Goal: Task Accomplishment & Management: Use online tool/utility

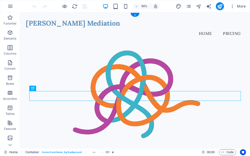
click at [43, 63] on figure at bounding box center [147, 102] width 243 height 137
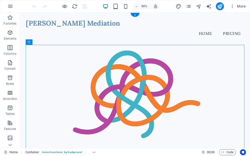
click at [52, 61] on figure at bounding box center [147, 102] width 243 height 137
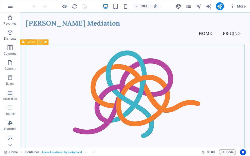
click at [40, 43] on icon at bounding box center [40, 42] width 3 height 5
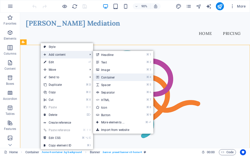
click at [117, 78] on link "⌘ 4 Container" at bounding box center [113, 78] width 41 height 8
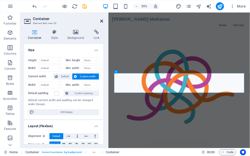
click at [101, 20] on icon at bounding box center [101, 21] width 3 height 4
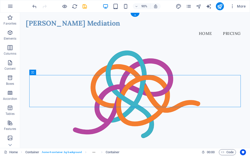
click at [64, 59] on figure at bounding box center [147, 102] width 243 height 137
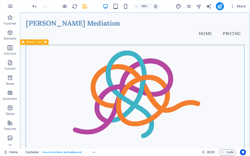
click at [30, 43] on span "Banner" at bounding box center [31, 42] width 9 height 3
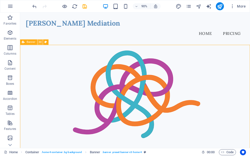
click at [40, 42] on icon at bounding box center [40, 42] width 3 height 5
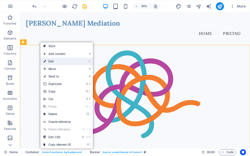
click at [53, 62] on link "⏎ Edit" at bounding box center [57, 62] width 34 height 8
select select "vh"
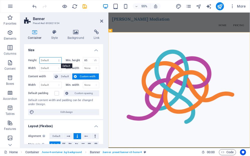
click at [58, 61] on select "Default px rem % vh vw" at bounding box center [51, 61] width 22 height 6
select select "vh"
type input "50"
click at [85, 60] on input "85" at bounding box center [91, 61] width 16 height 6
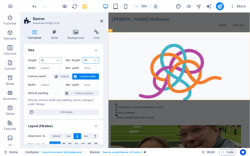
type input "50"
click at [43, 61] on input "50" at bounding box center [51, 61] width 22 height 6
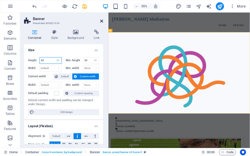
type input "60"
click at [103, 20] on icon at bounding box center [101, 21] width 3 height 4
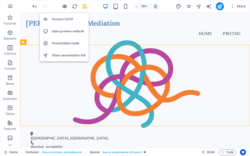
click at [65, 8] on icon "button" at bounding box center [65, 7] width 6 height 6
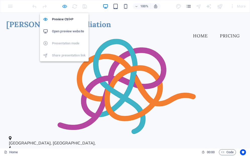
click at [66, 5] on icon "button" at bounding box center [65, 7] width 6 height 6
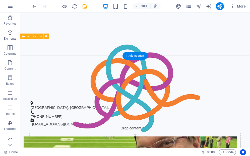
scroll to position [164, 0]
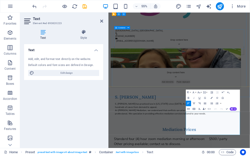
scroll to position [49, 0]
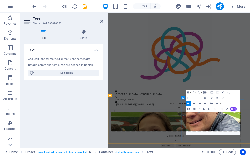
click at [102, 21] on icon at bounding box center [101, 21] width 3 height 4
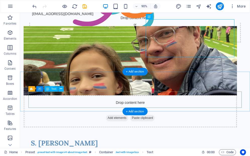
scroll to position [164, 0]
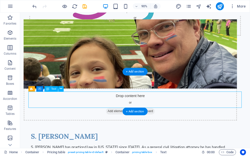
click at [94, 96] on div "Drag here to replace the existing content. Press “Ctrl” if you want to create a…" at bounding box center [135, 81] width 230 height 136
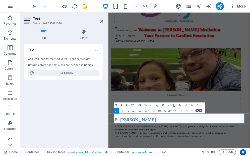
scroll to position [126, 0]
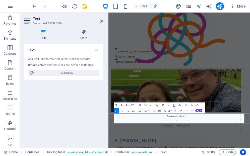
drag, startPoint x: 120, startPoint y: 200, endPoint x: 257, endPoint y: 211, distance: 137.7
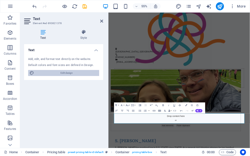
click at [66, 71] on span "Edit design" at bounding box center [67, 73] width 62 height 6
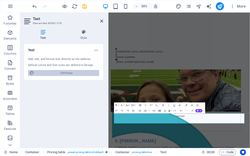
select select "px"
select select "200"
select select "px"
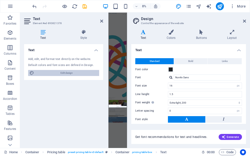
scroll to position [0, 0]
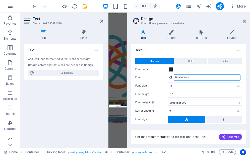
click at [191, 76] on input "Nunito Sans" at bounding box center [207, 78] width 67 height 6
click at [193, 78] on input "Nunito Sans" at bounding box center [207, 78] width 67 height 6
click at [171, 78] on div at bounding box center [171, 77] width 3 height 3
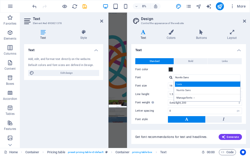
click at [187, 85] on div "Lora" at bounding box center [208, 84] width 66 height 5
type input "Lora"
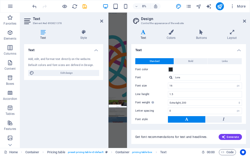
drag, startPoint x: 165, startPoint y: 16, endPoint x: 178, endPoint y: 16, distance: 13.1
click at [178, 16] on header "Design Control the appearance of the website" at bounding box center [190, 19] width 114 height 13
click at [244, 22] on icon at bounding box center [244, 21] width 3 height 4
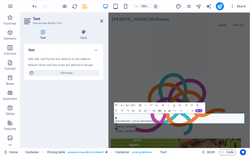
scroll to position [126, 0]
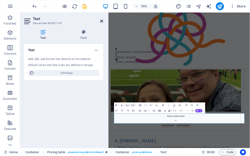
click at [102, 21] on icon at bounding box center [101, 21] width 3 height 4
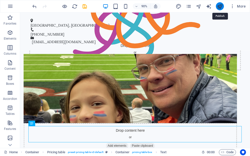
click at [220, 7] on icon "publish" at bounding box center [220, 7] width 6 height 6
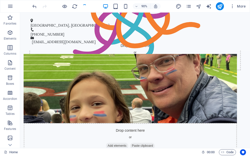
click at [231, 1] on div "90% More" at bounding box center [125, 6] width 250 height 12
click at [223, 4] on icon "publish" at bounding box center [220, 7] width 6 height 6
click at [222, 6] on icon "publish" at bounding box center [220, 7] width 6 height 6
